Goal: Task Accomplishment & Management: Use online tool/utility

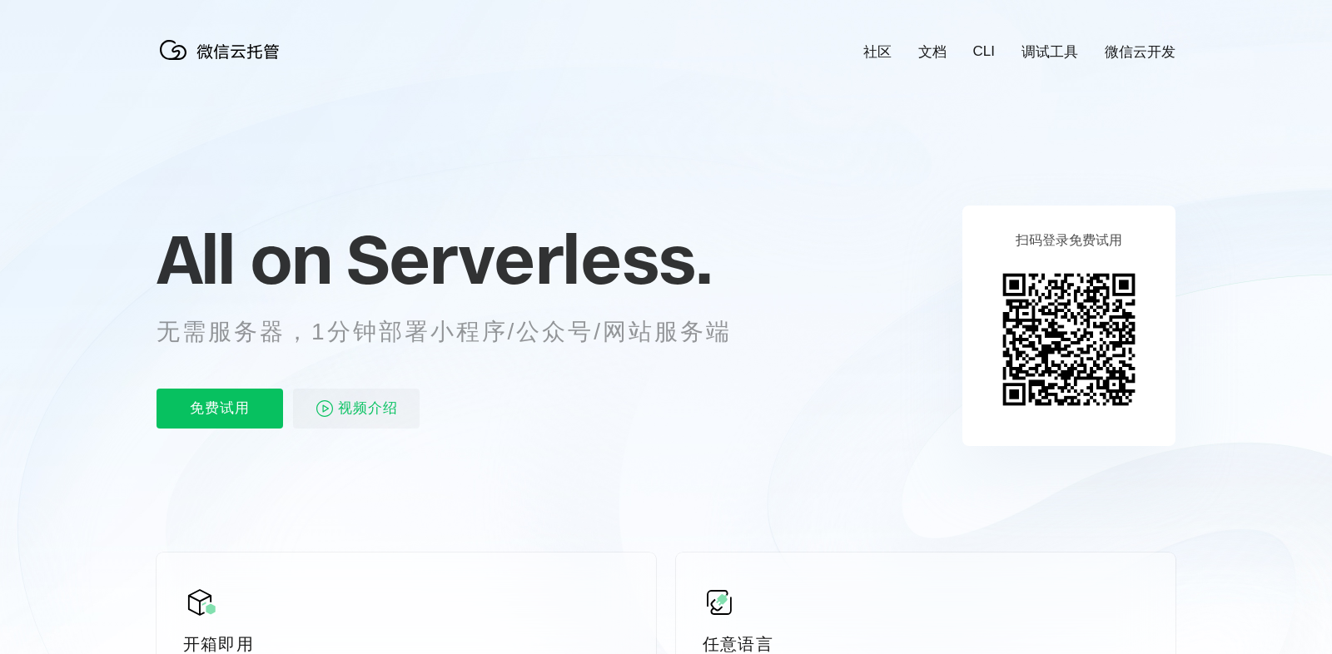
scroll to position [0, 2961]
click at [223, 410] on p "免费试用" at bounding box center [220, 409] width 127 height 40
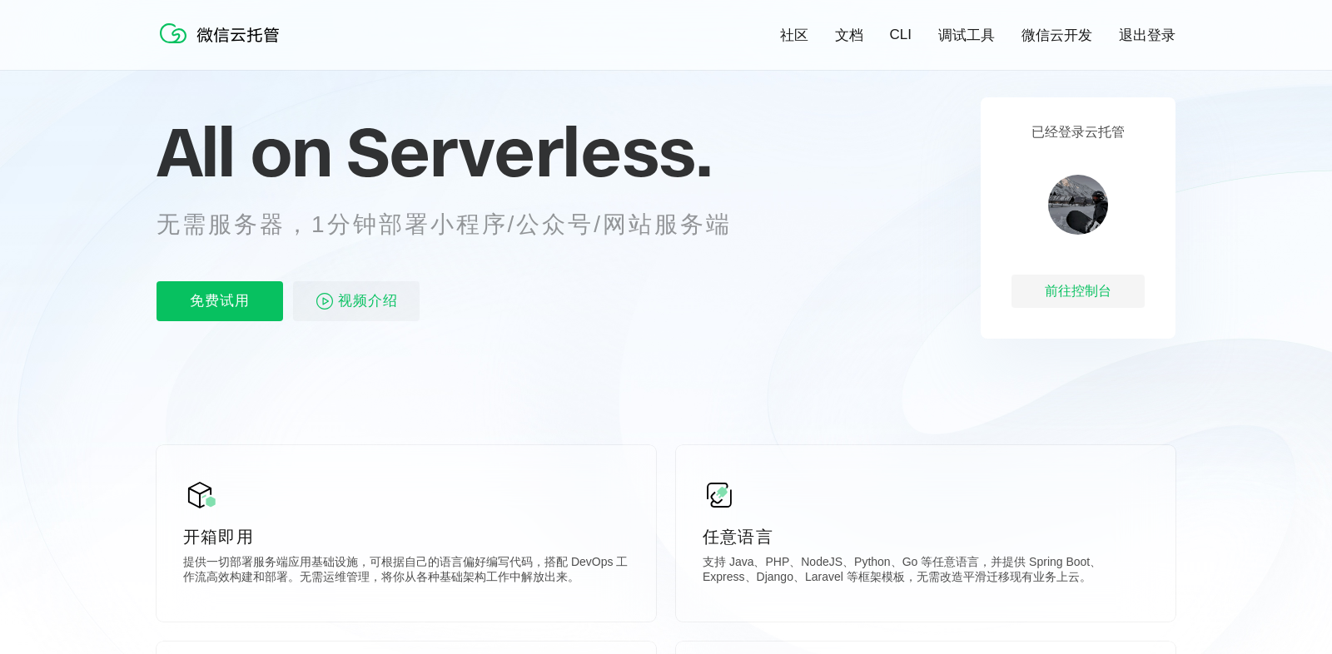
scroll to position [157, 0]
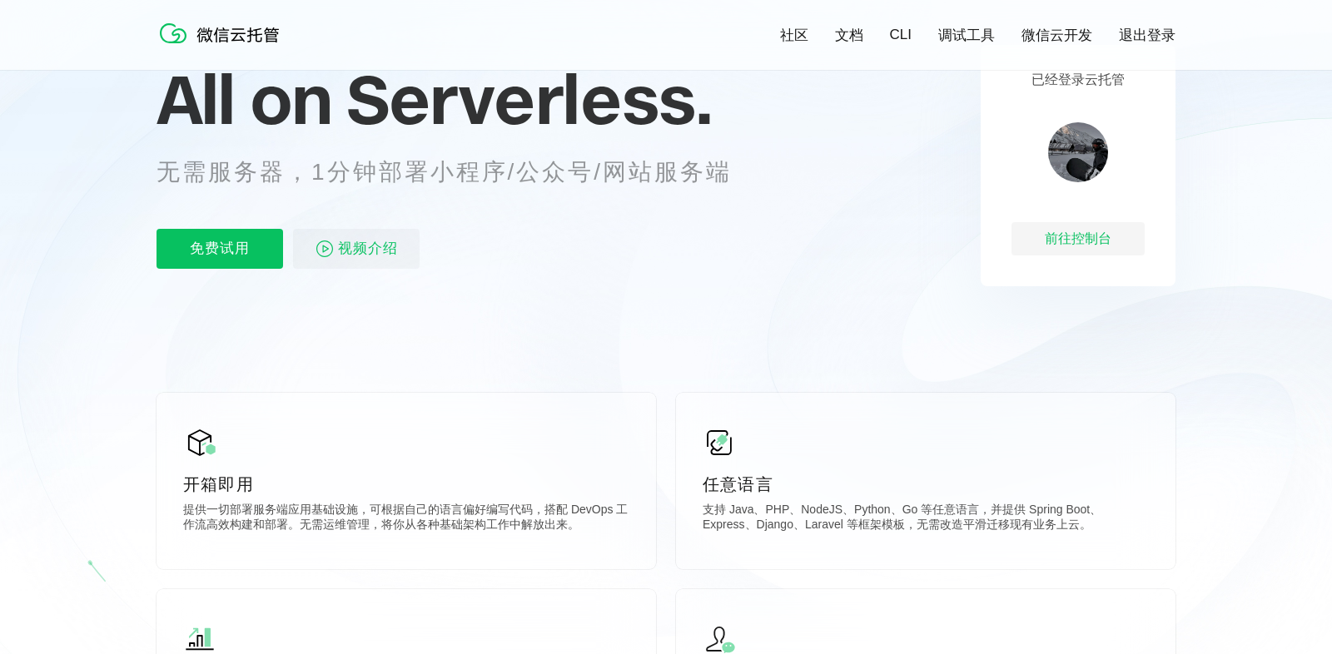
click at [1060, 163] on img at bounding box center [1078, 152] width 60 height 60
click at [1116, 220] on div "已经登录云托管 前往控制台" at bounding box center [1078, 165] width 195 height 241
click at [1104, 245] on div "前往控制台" at bounding box center [1078, 238] width 133 height 33
